Goal: Information Seeking & Learning: Learn about a topic

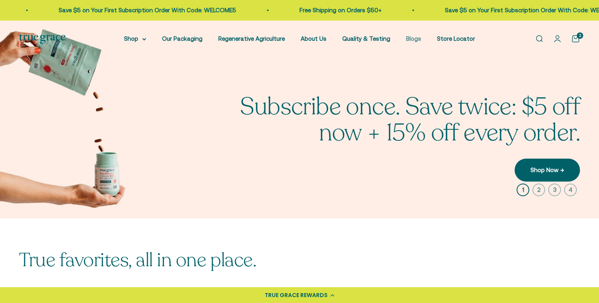
click at [414, 40] on link "Blogs" at bounding box center [413, 38] width 15 height 7
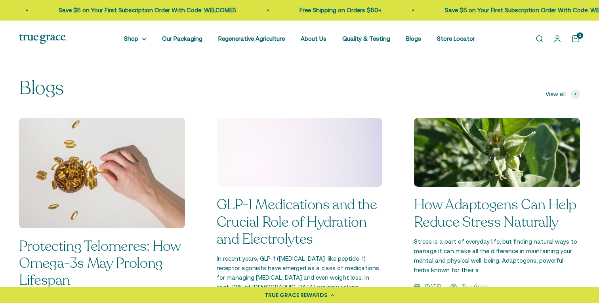
scroll to position [533, 0]
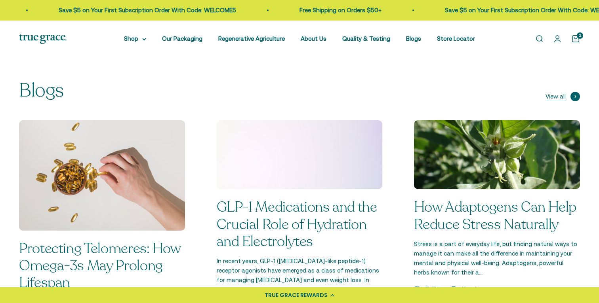
click at [567, 92] on link "View all" at bounding box center [562, 97] width 34 height 10
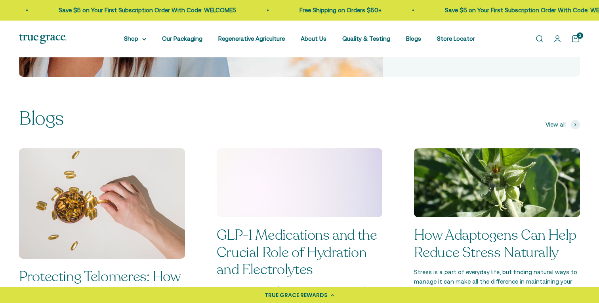
scroll to position [503, 0]
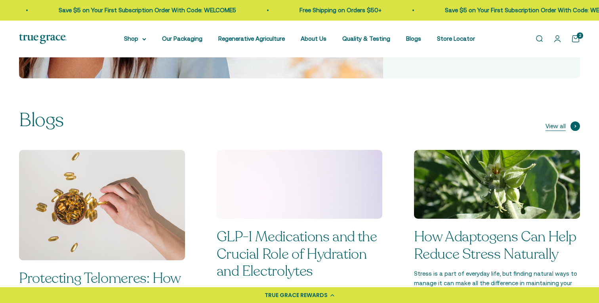
click at [576, 122] on span at bounding box center [575, 127] width 10 height 10
